Goal: Task Accomplishment & Management: Use online tool/utility

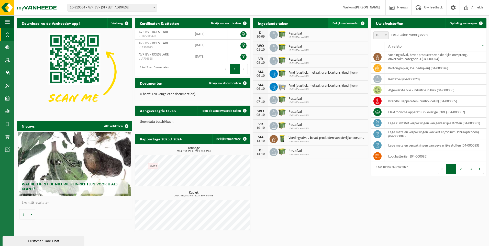
click at [335, 24] on span "Bekijk uw kalender" at bounding box center [345, 23] width 26 height 3
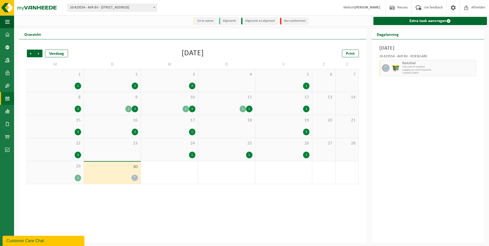
click at [209, 22] on li "Uit te voeren" at bounding box center [204, 21] width 23 height 7
click at [422, 20] on link "Extra taak aanvragen" at bounding box center [430, 21] width 114 height 8
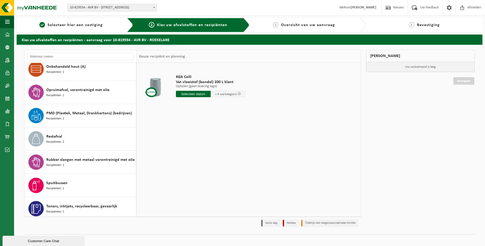
scroll to position [300, 0]
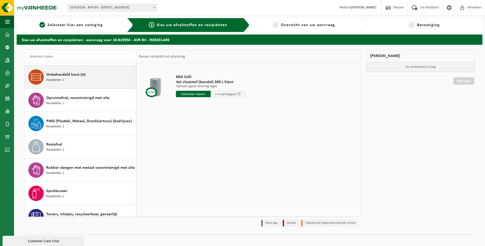
click at [76, 77] on span "Onbehandeld hout (A)" at bounding box center [65, 75] width 39 height 6
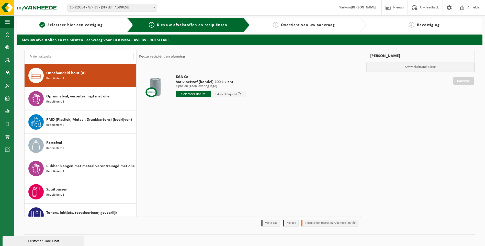
scroll to position [302, 0]
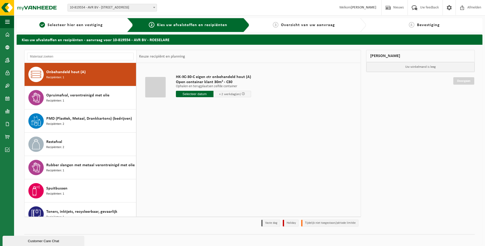
click at [195, 90] on div "HK-XC-30-C eigen ctr onbehandeld hout (A) Open container klant 30m³ - C30 Ophal…" at bounding box center [213, 87] width 80 height 36
click at [196, 93] on input "text" at bounding box center [195, 94] width 38 height 6
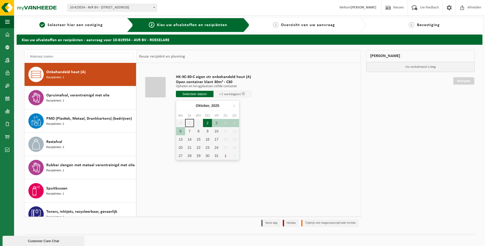
click at [206, 124] on div "2" at bounding box center [207, 123] width 9 height 8
type input "Van 2025-10-02"
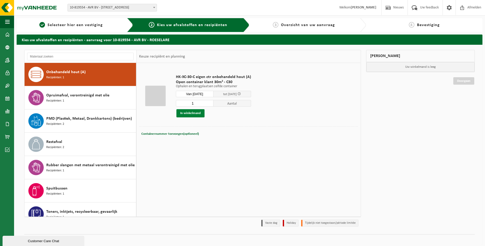
click at [187, 115] on button "In winkelmand" at bounding box center [190, 113] width 28 height 8
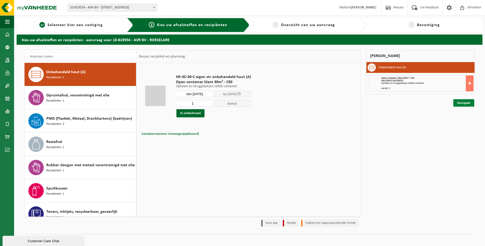
click at [456, 105] on link "Doorgaan" at bounding box center [463, 102] width 21 height 7
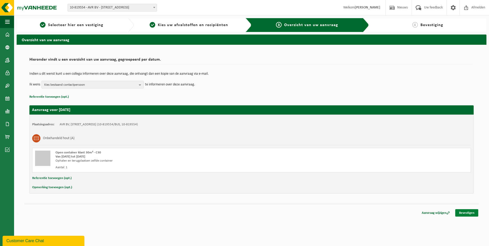
click at [463, 214] on link "Bevestigen" at bounding box center [466, 212] width 23 height 7
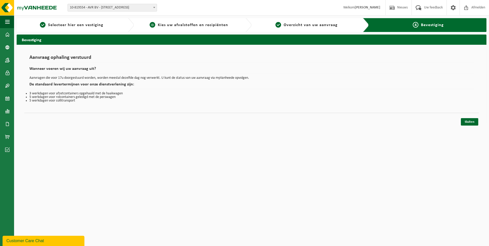
click at [231, 24] on link "2 Kies uw afvalstoffen en recipiënten" at bounding box center [189, 25] width 105 height 6
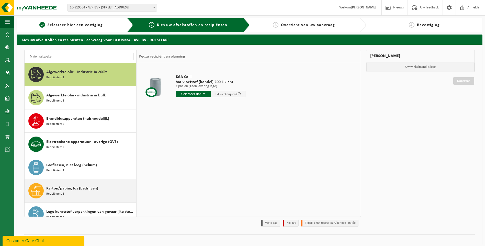
click at [81, 189] on span "Karton/papier, los (bedrijven)" at bounding box center [72, 188] width 52 height 6
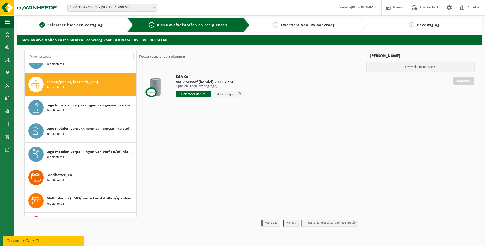
scroll to position [116, 0]
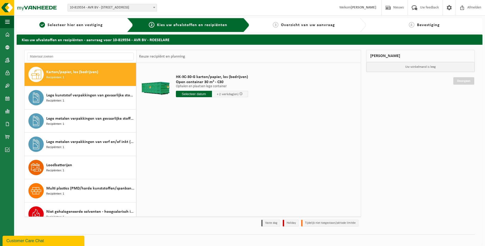
click at [195, 91] on input "text" at bounding box center [194, 94] width 36 height 6
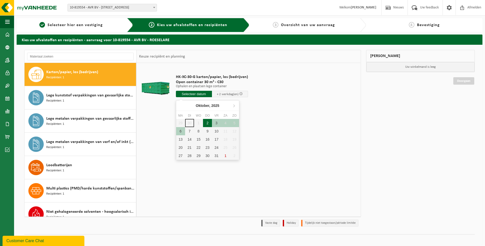
click at [207, 123] on div "2" at bounding box center [207, 123] width 9 height 8
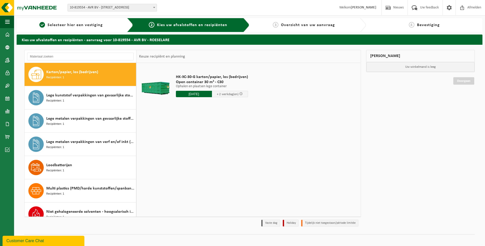
type input "Van 2025-10-02"
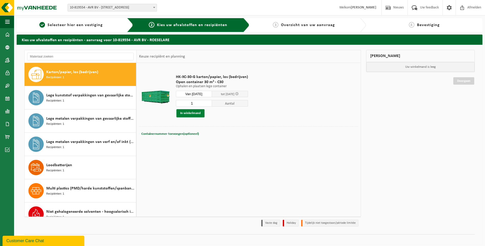
click at [194, 113] on button "In winkelmand" at bounding box center [190, 113] width 28 height 8
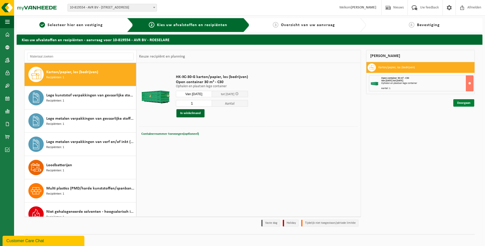
click at [457, 104] on link "Doorgaan" at bounding box center [463, 102] width 21 height 7
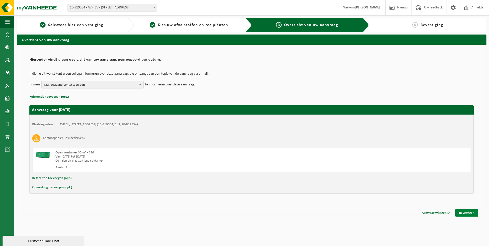
click at [469, 212] on link "Bevestigen" at bounding box center [466, 212] width 23 height 7
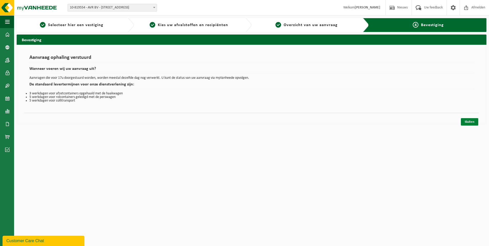
click at [477, 121] on link "Sluiten" at bounding box center [469, 121] width 17 height 7
